Goal: Information Seeking & Learning: Learn about a topic

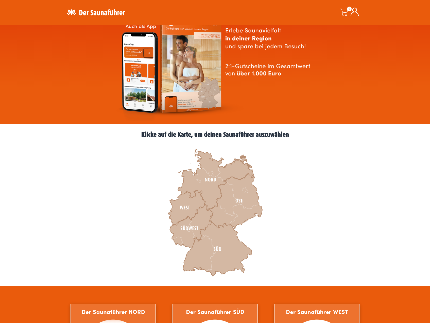
scroll to position [51, 0]
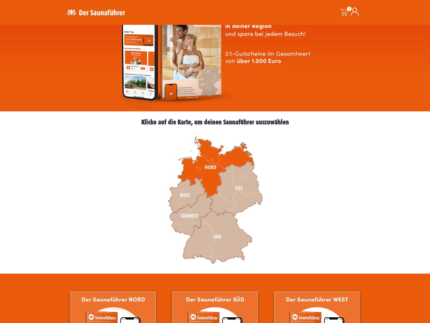
click at [213, 183] on icon at bounding box center [216, 168] width 76 height 62
click at [208, 177] on icon at bounding box center [216, 168] width 76 height 62
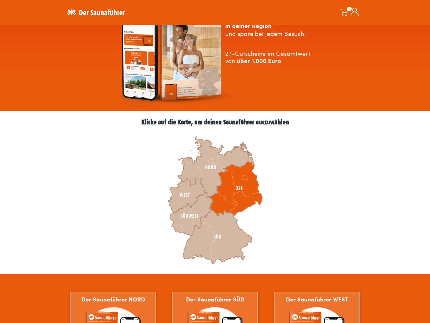
click at [229, 194] on icon at bounding box center [235, 189] width 53 height 56
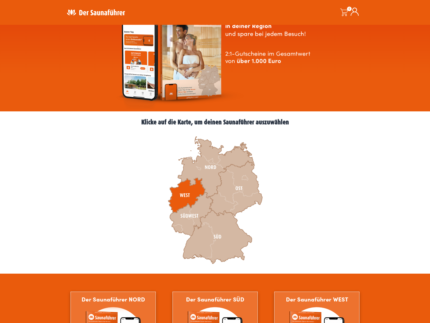
click at [190, 194] on icon at bounding box center [186, 195] width 37 height 35
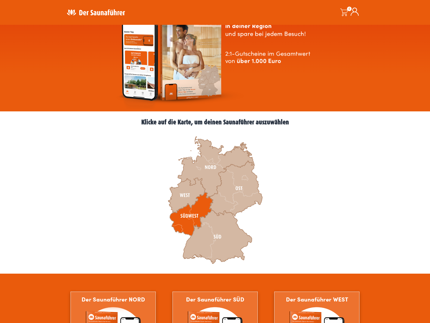
click at [202, 204] on icon at bounding box center [191, 215] width 43 height 44
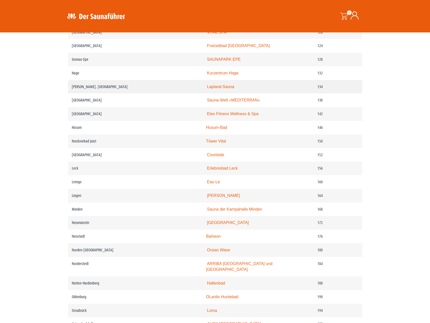
scroll to position [608, 0]
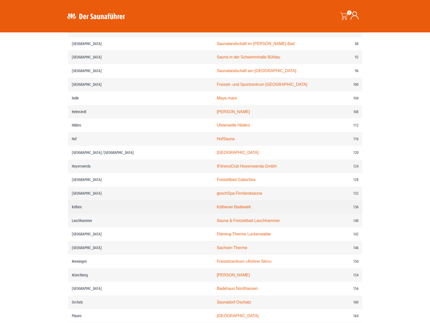
scroll to position [507, 0]
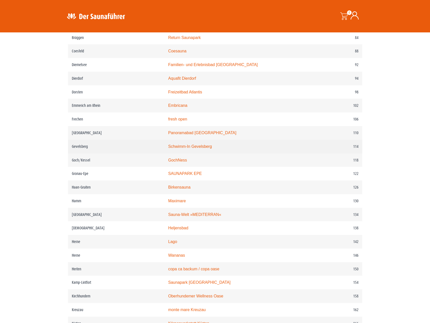
scroll to position [482, 0]
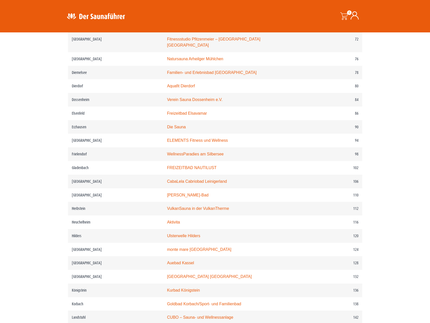
scroll to position [456, 0]
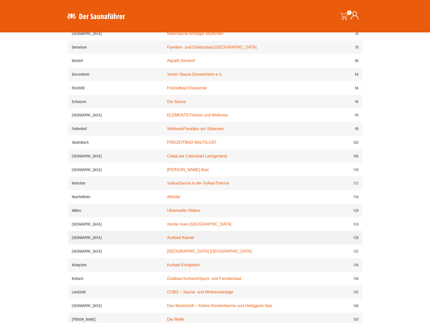
click at [189, 239] on link "Auebad Kassel" at bounding box center [180, 238] width 27 height 4
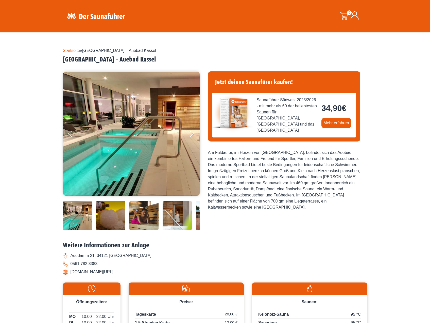
scroll to position [127, 0]
